Goal: Transaction & Acquisition: Book appointment/travel/reservation

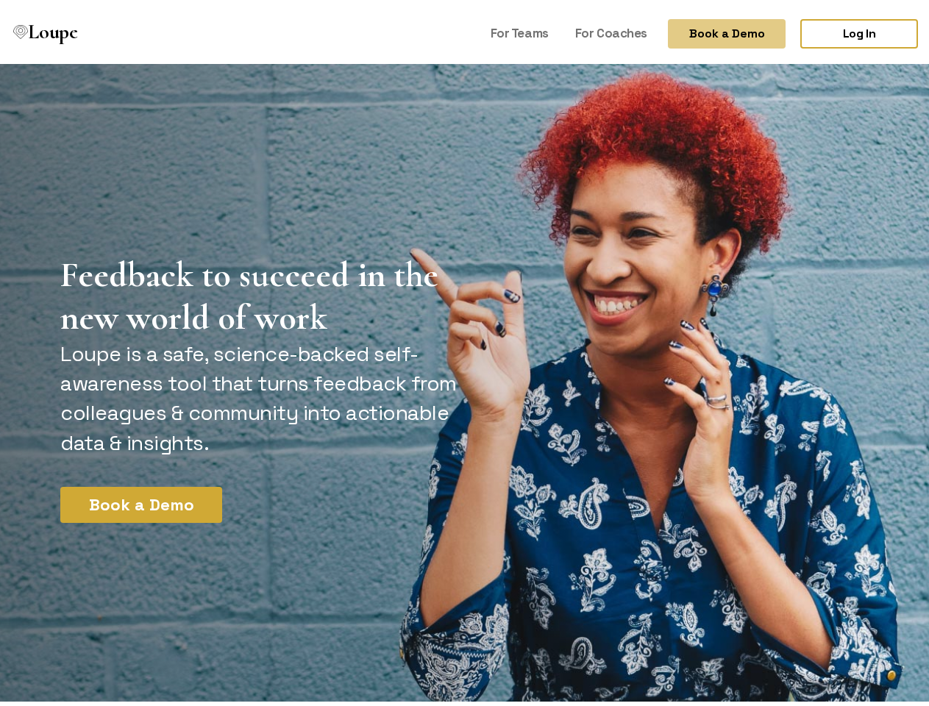
click at [715, 29] on button "Book a Demo" at bounding box center [727, 29] width 118 height 29
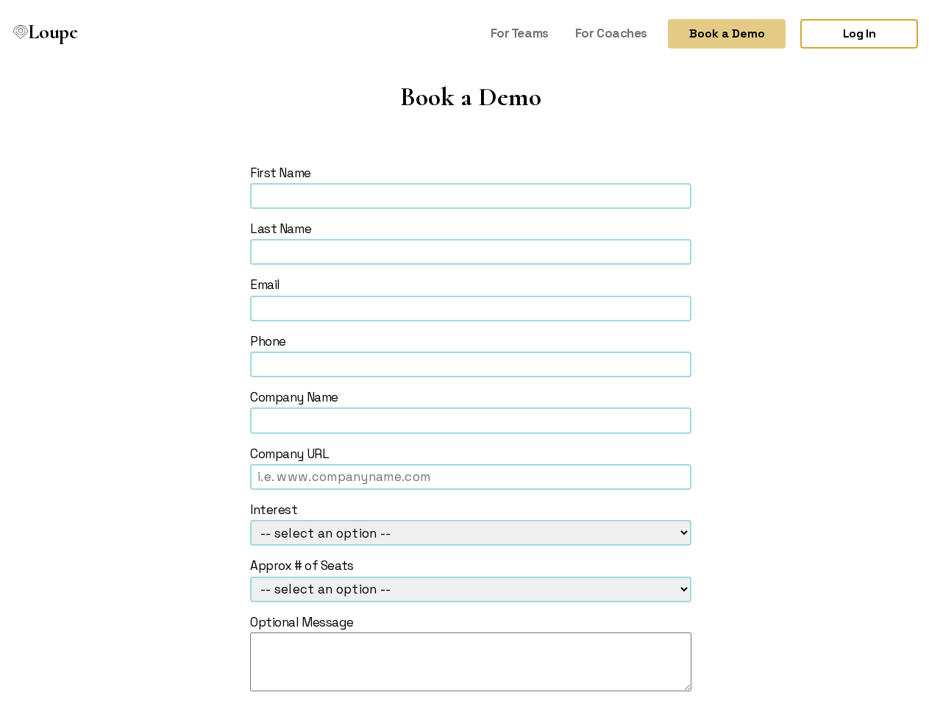
click at [135, 500] on form "First Name Last Name Email Phone Company Name Company URL Interest -- select an…" at bounding box center [470, 467] width 821 height 614
